Goal: Navigation & Orientation: Understand site structure

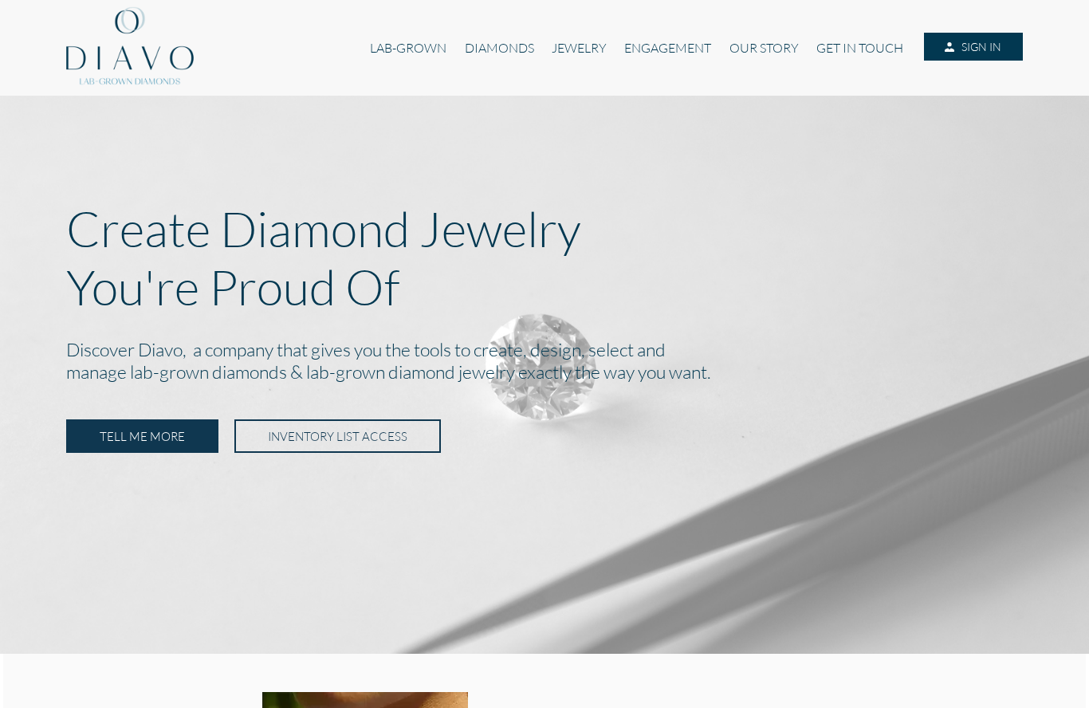
click at [413, 53] on link "LAB-GROWN" at bounding box center [408, 48] width 94 height 30
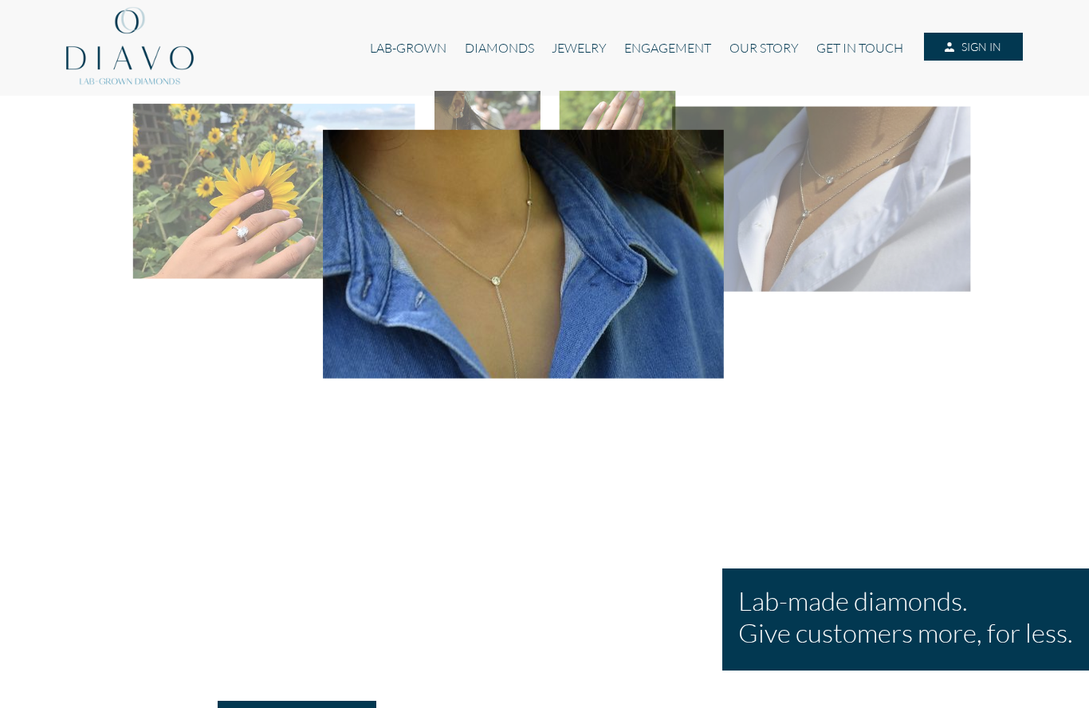
click at [499, 61] on link "DIAMONDS" at bounding box center [499, 48] width 87 height 30
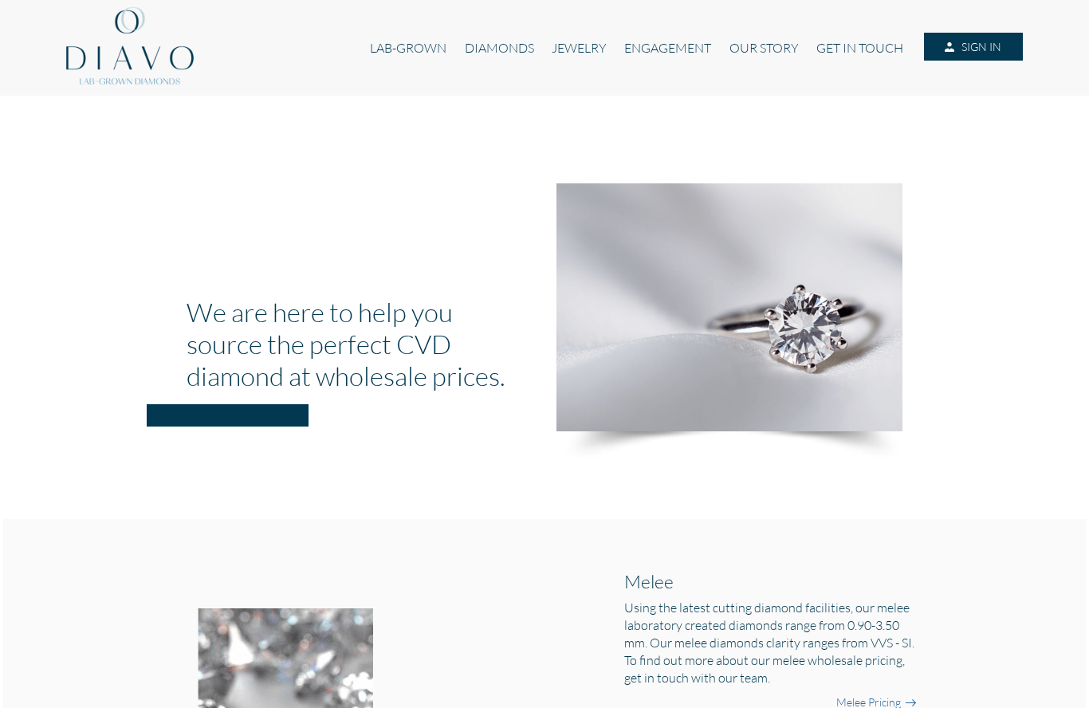
click at [503, 53] on link "DIAMONDS" at bounding box center [499, 48] width 87 height 30
click at [767, 54] on link "OUR STORY" at bounding box center [763, 48] width 87 height 30
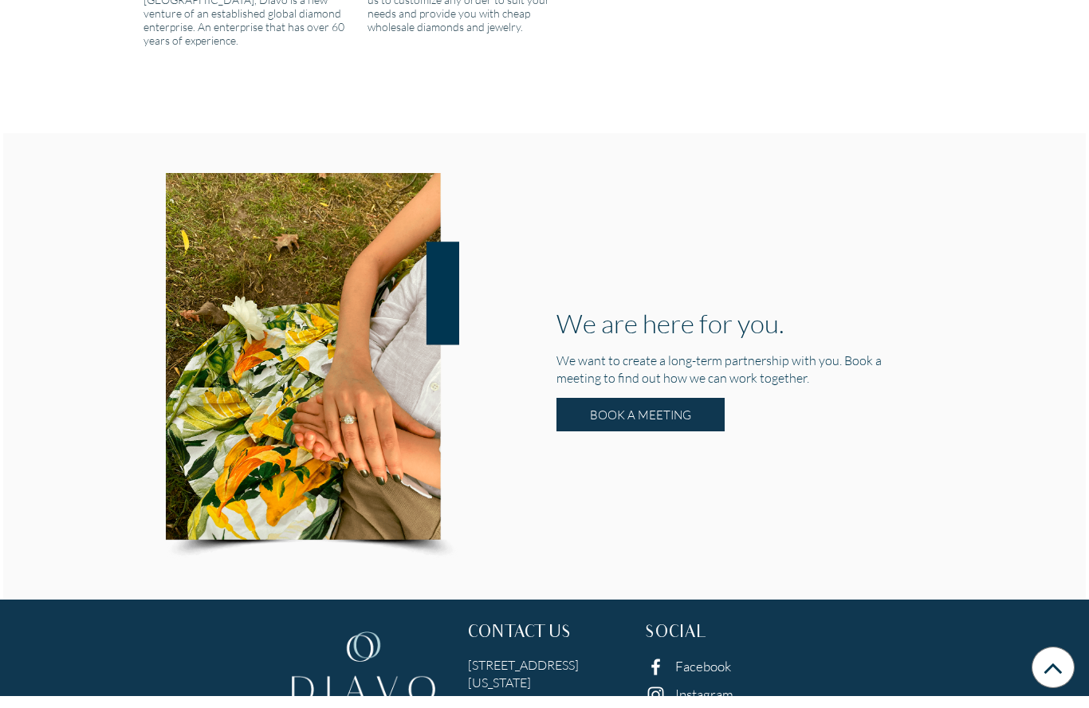
scroll to position [2121, 0]
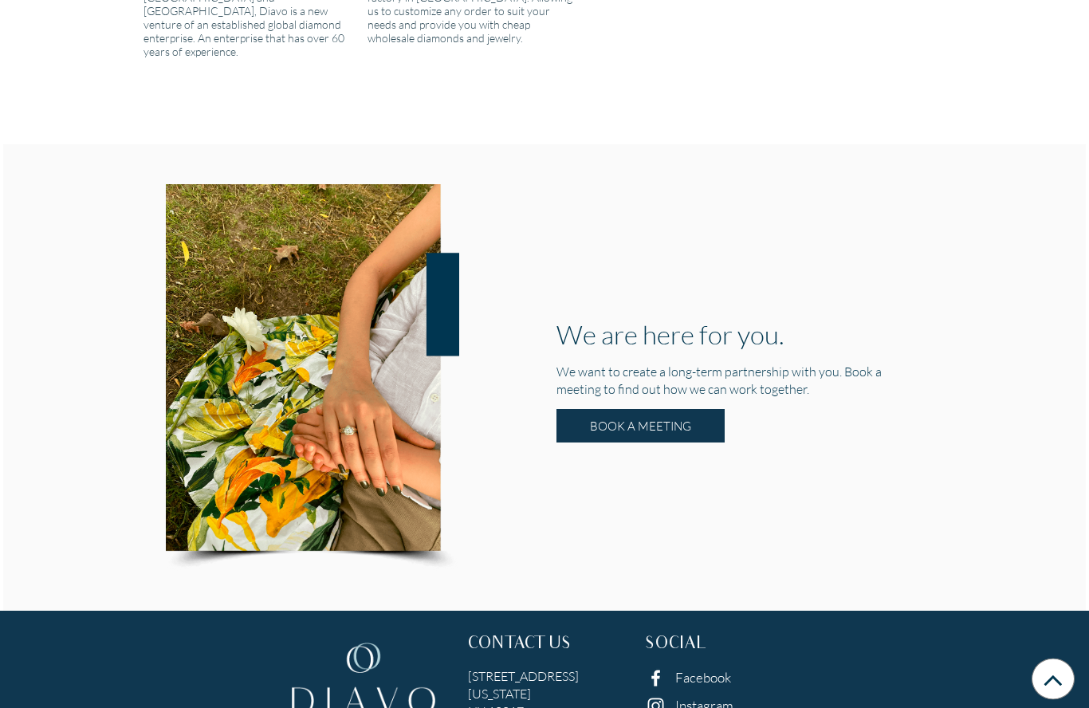
click at [689, 697] on link "Instagram" at bounding box center [704, 705] width 58 height 17
